Goal: Task Accomplishment & Management: Manage account settings

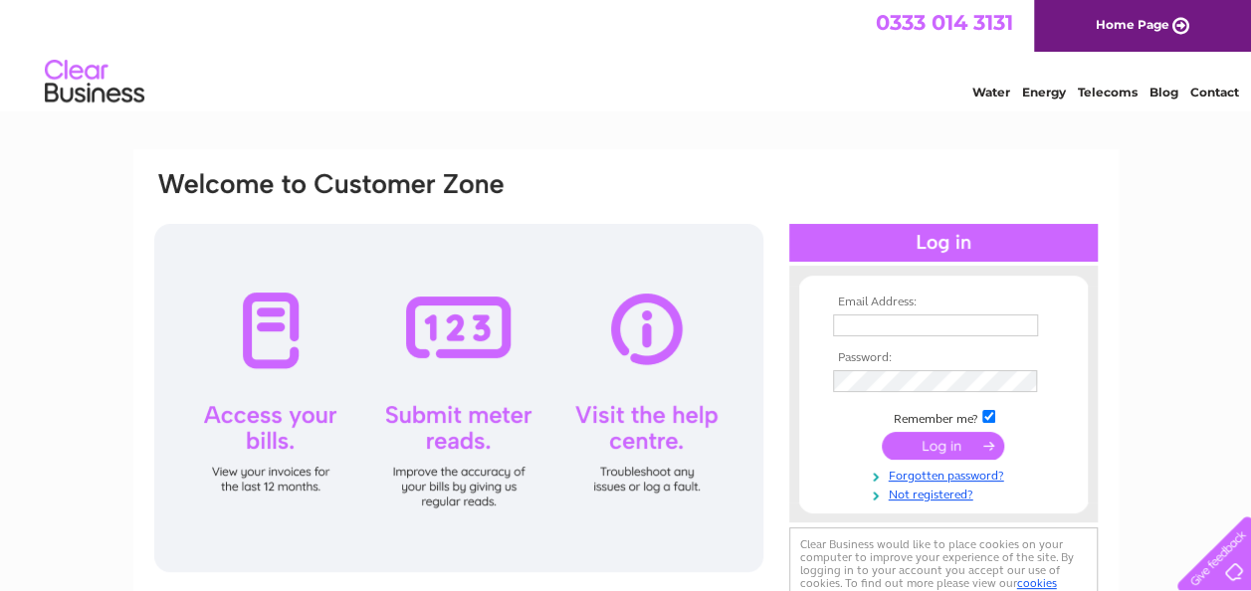
type input "ackerley.john@yahoo.co.uk"
click at [938, 441] on input "submit" at bounding box center [943, 446] width 122 height 28
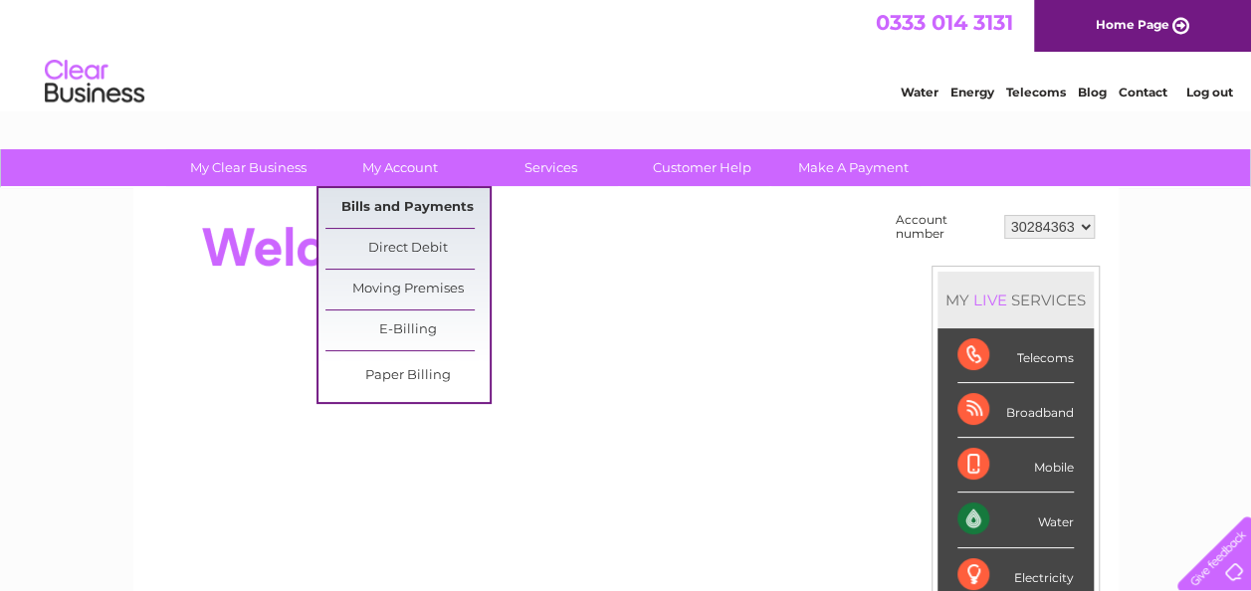
click at [429, 206] on link "Bills and Payments" at bounding box center [408, 208] width 164 height 40
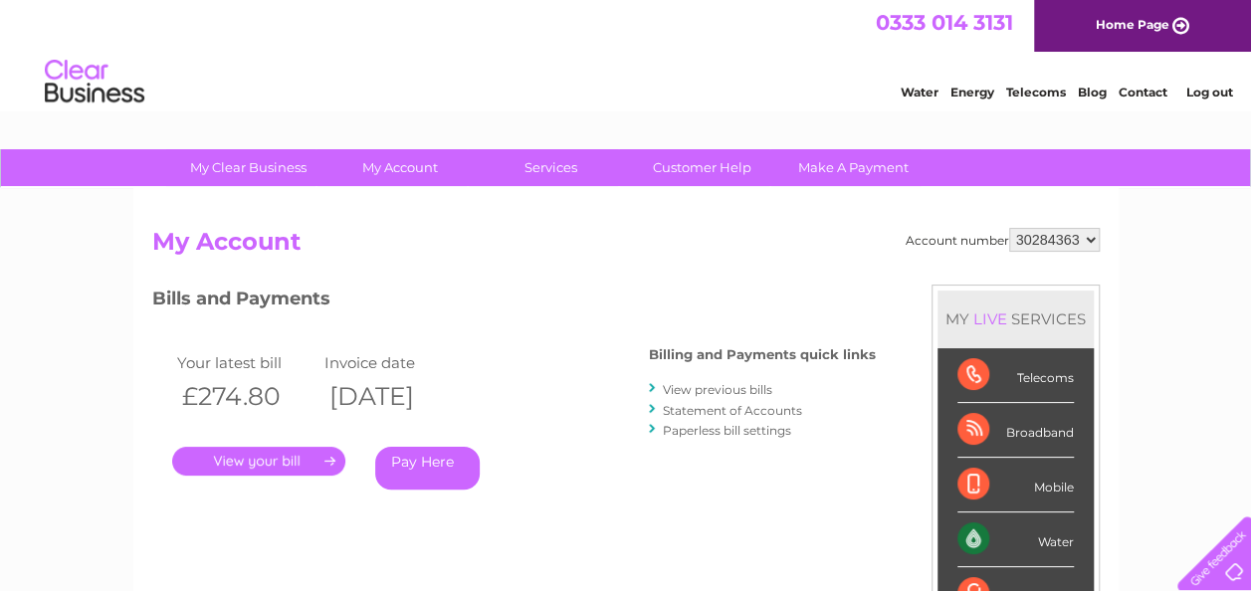
click at [250, 464] on link "." at bounding box center [258, 461] width 173 height 29
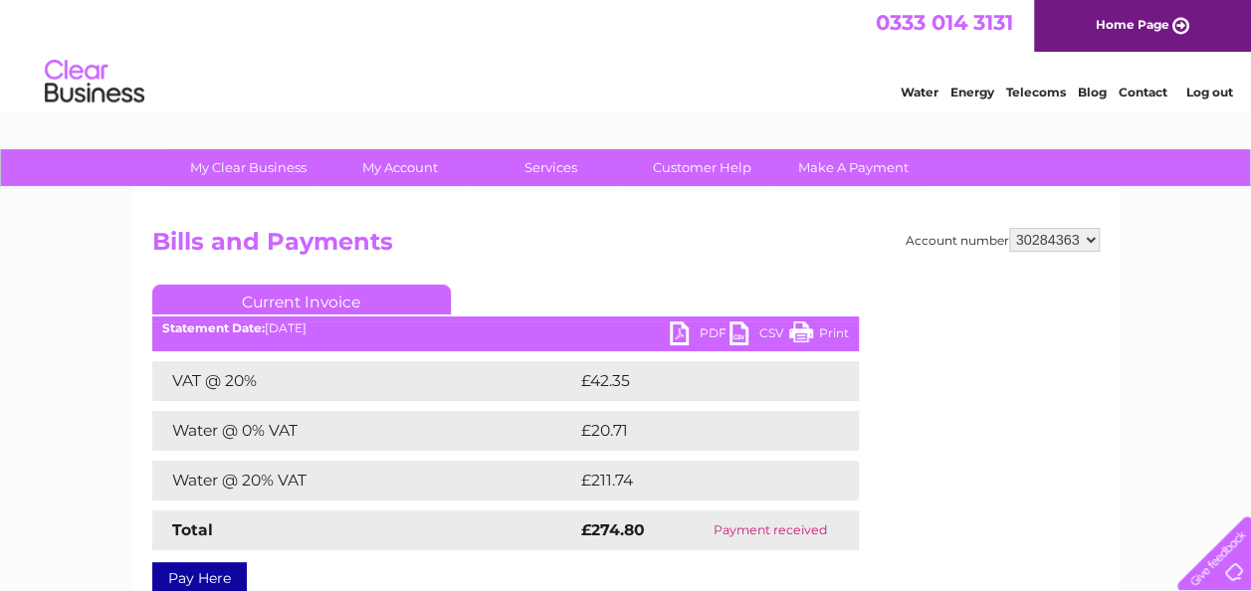
click at [804, 331] on link "Print" at bounding box center [819, 336] width 60 height 29
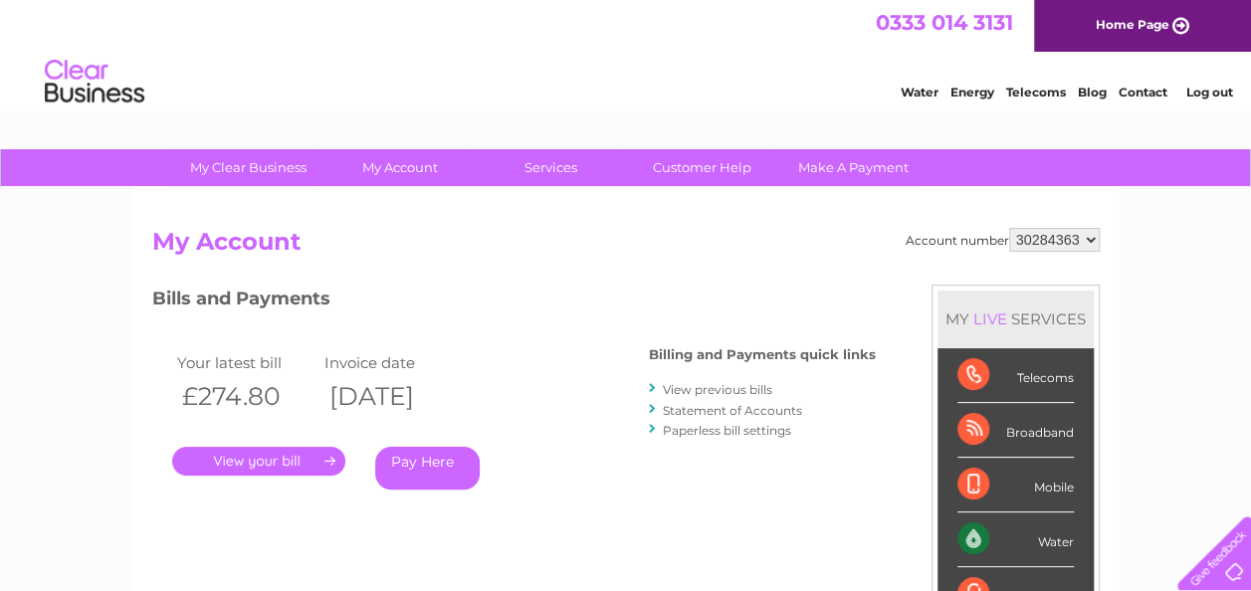
click at [701, 388] on link "View previous bills" at bounding box center [718, 389] width 110 height 15
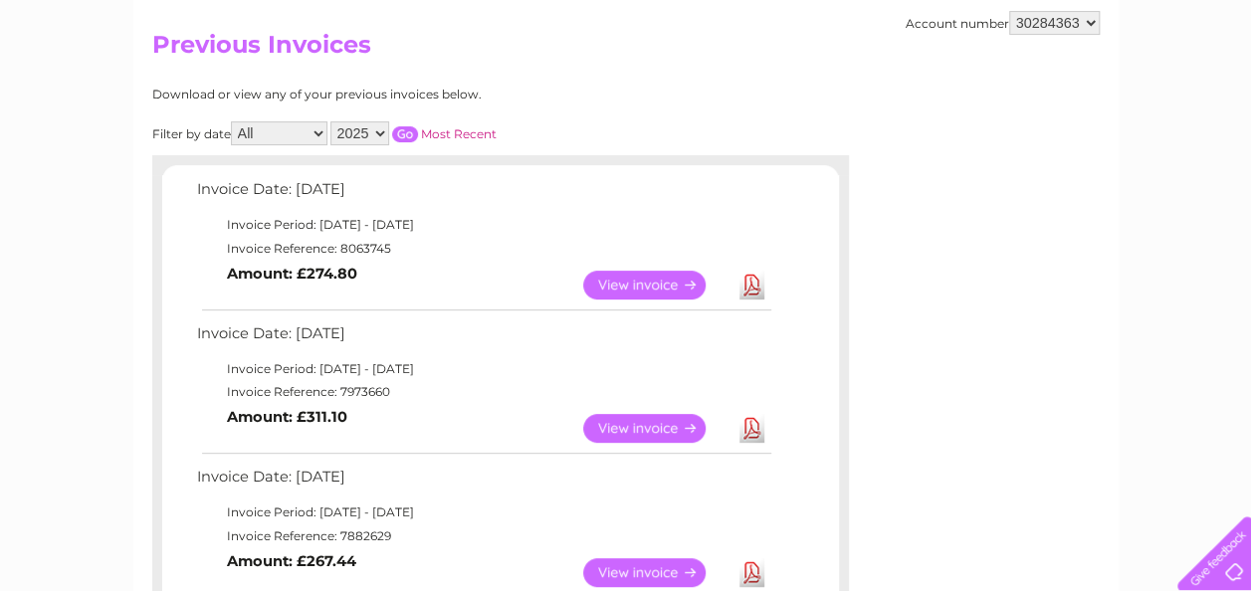
scroll to position [199, 0]
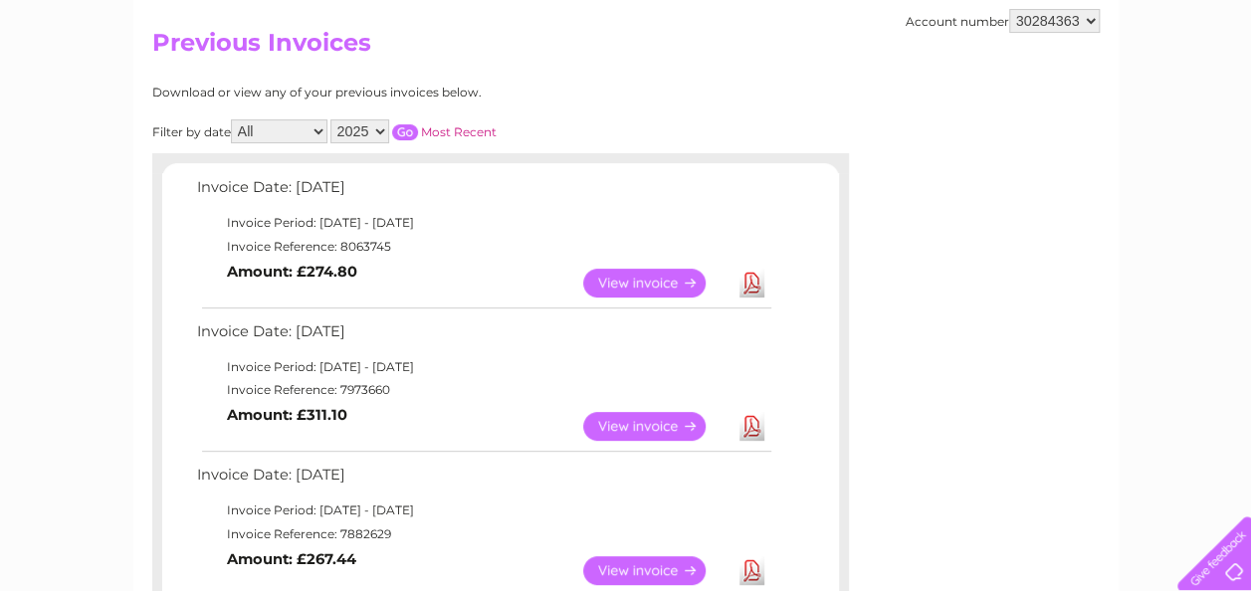
click at [627, 416] on link "View" at bounding box center [656, 426] width 146 height 29
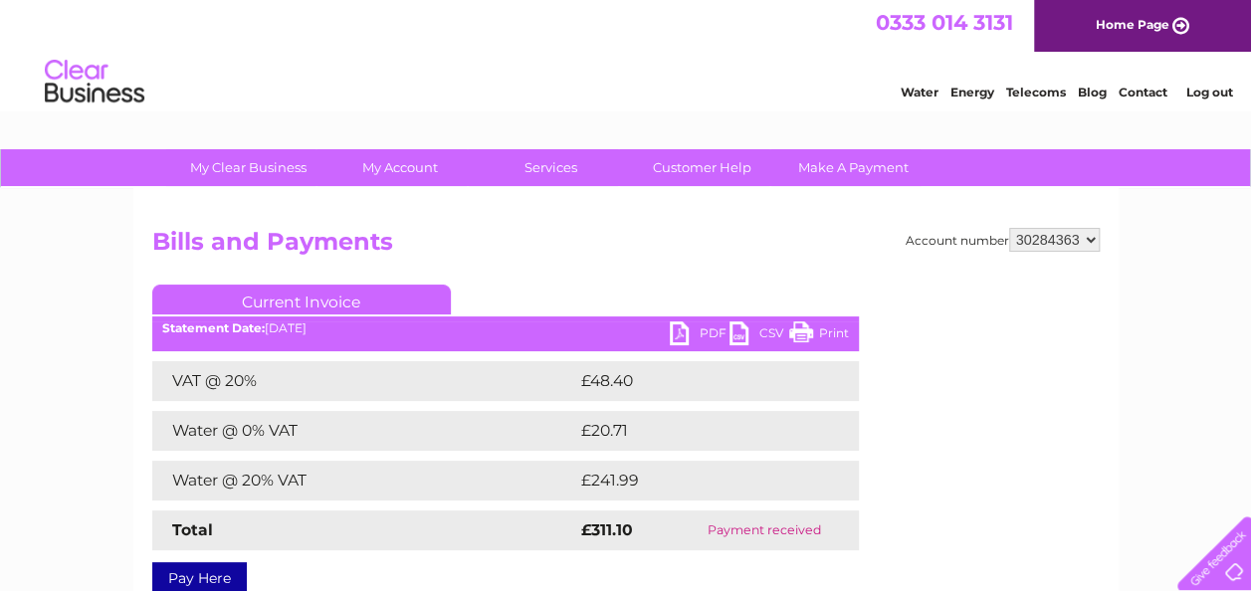
click at [805, 331] on link "Print" at bounding box center [819, 336] width 60 height 29
